Goal: Information Seeking & Learning: Find specific fact

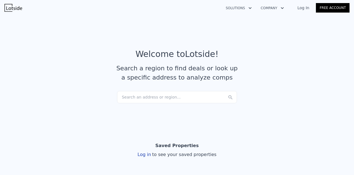
click at [159, 97] on div "Search an address or region..." at bounding box center [177, 97] width 120 height 12
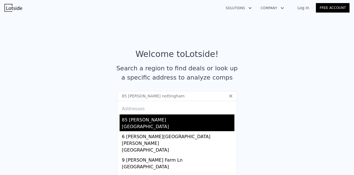
type input "85 [PERSON_NAME] nottingham"
click at [167, 124] on div "[GEOGRAPHIC_DATA]" at bounding box center [178, 128] width 112 height 8
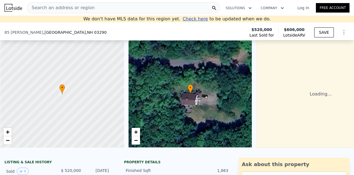
scroll to position [49, 0]
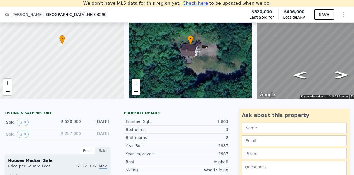
drag, startPoint x: 63, startPoint y: 136, endPoint x: 114, endPoint y: 140, distance: 50.6
drag, startPoint x: 112, startPoint y: 137, endPoint x: 64, endPoint y: 126, distance: 49.8
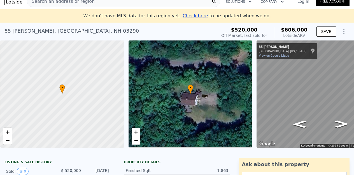
scroll to position [0, 0]
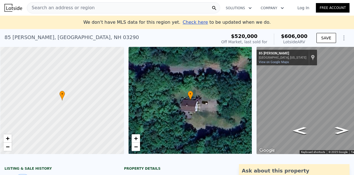
click at [341, 37] on icon "Show Options" at bounding box center [343, 38] width 7 height 7
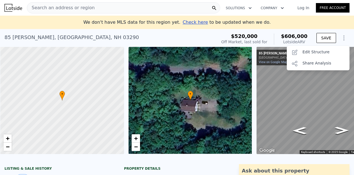
click at [133, 35] on div "[STREET_ADDRESS][PERSON_NAME] Sold [DATE] for $520k (~ARV $606k )" at bounding box center [109, 39] width 210 height 16
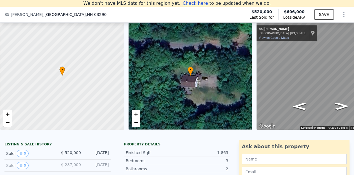
scroll to position [105, 0]
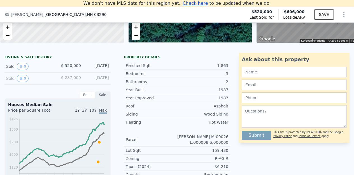
drag, startPoint x: 60, startPoint y: 69, endPoint x: 108, endPoint y: 72, distance: 47.4
click at [108, 72] on div "Sold 0 $ 520,000 [DATE]" at bounding box center [57, 67] width 106 height 12
copy div "$ 520,000 [DATE]"
drag, startPoint x: 86, startPoint y: 82, endPoint x: 108, endPoint y: 81, distance: 22.2
click at [108, 81] on div "Sold 0 $ 287,000 [DATE]" at bounding box center [57, 79] width 106 height 12
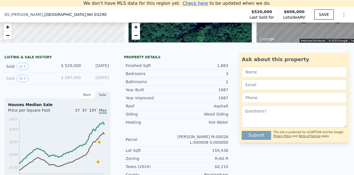
copy div "[DATE]"
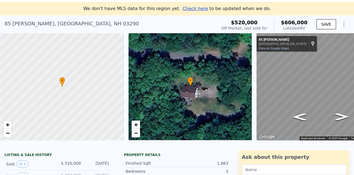
scroll to position [0, 0]
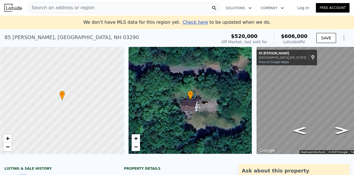
click at [88, 8] on div "Search an address or region" at bounding box center [123, 7] width 193 height 11
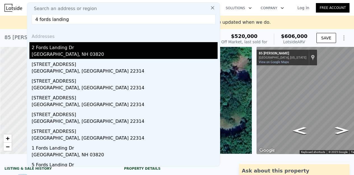
type input "4 fords landing"
click at [63, 46] on div "2 Fords Landing Dr" at bounding box center [125, 46] width 186 height 9
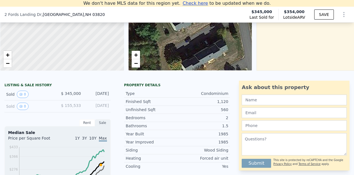
scroll to position [105, 0]
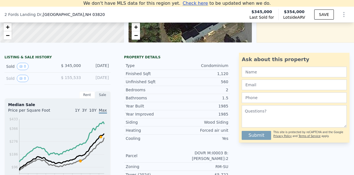
drag, startPoint x: 107, startPoint y: 82, endPoint x: 29, endPoint y: 78, distance: 78.7
click at [29, 78] on div "Sold 0 $ 155,533 [DATE]" at bounding box center [57, 79] width 106 height 12
click at [104, 70] on div "[DATE]" at bounding box center [97, 66] width 24 height 7
drag, startPoint x: 90, startPoint y: 68, endPoint x: 54, endPoint y: 68, distance: 36.4
click at [54, 68] on div "Sold 0 $ 345,000 [DATE]" at bounding box center [57, 67] width 106 height 12
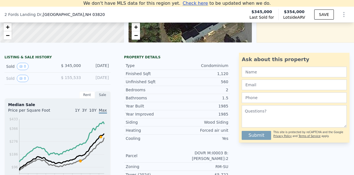
click at [104, 70] on div "[DATE]" at bounding box center [97, 66] width 24 height 7
drag, startPoint x: 107, startPoint y: 70, endPoint x: 57, endPoint y: 71, distance: 50.7
click at [57, 71] on div "Sold 0 $ 345,000 [DATE]" at bounding box center [57, 67] width 106 height 12
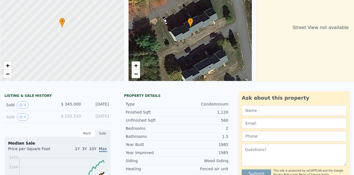
scroll to position [6, 0]
